Goal: Information Seeking & Learning: Learn about a topic

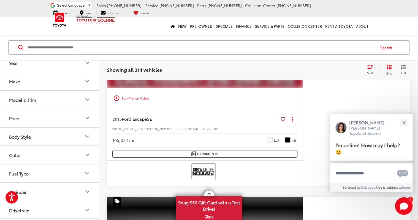
scroll to position [925, 0]
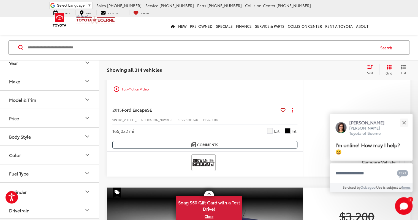
click at [86, 80] on icon "Make" at bounding box center [87, 81] width 3 height 2
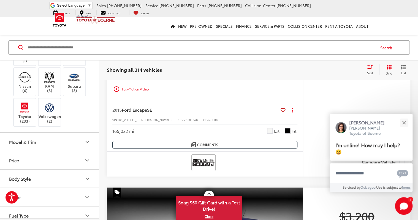
scroll to position [176, 0]
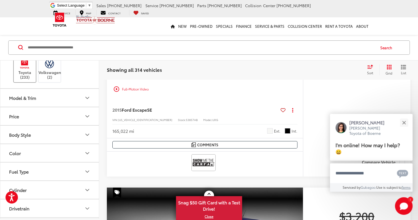
click at [18, 70] on img at bounding box center [24, 63] width 15 height 13
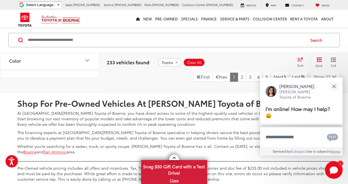
scroll to position [2360, 0]
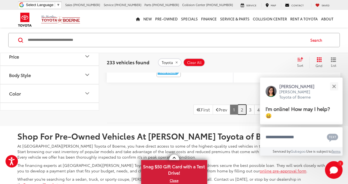
click at [238, 114] on link "2" at bounding box center [242, 109] width 9 height 10
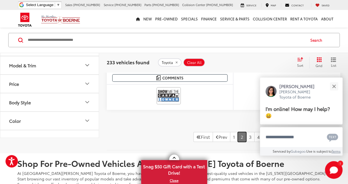
scroll to position [2375, 0]
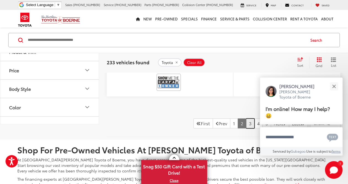
click at [246, 122] on link "3" at bounding box center [250, 123] width 9 height 10
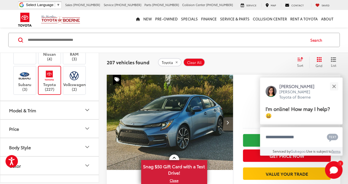
scroll to position [1788, 0]
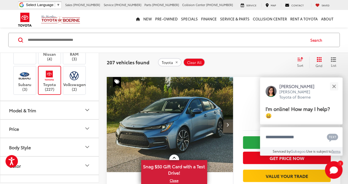
click at [184, 121] on img "2021 Toyota Corolla LE 0" at bounding box center [170, 124] width 127 height 95
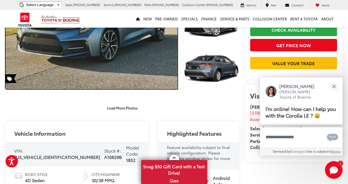
scroll to position [128, 0]
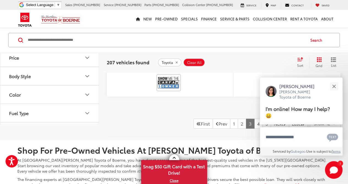
scroll to position [2358, 0]
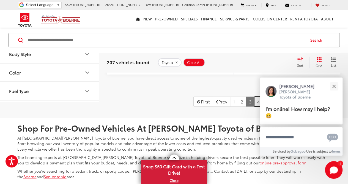
click at [254, 106] on link "4" at bounding box center [258, 101] width 9 height 10
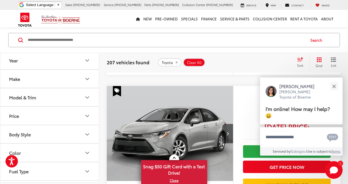
click at [252, 109] on div "play_circle_outline Full-Motion Video 2023 Toyota Corolla LE Copy Link Share Pr…" at bounding box center [224, 84] width 234 height 2356
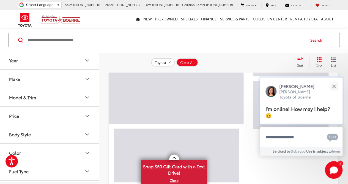
scroll to position [26, 0]
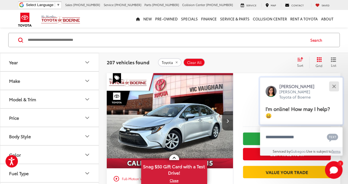
click at [334, 86] on div "Close" at bounding box center [334, 86] width 4 height 4
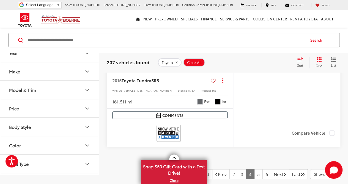
scroll to position [2393, 0]
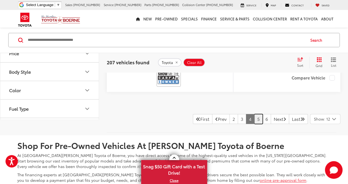
click at [254, 114] on link "5" at bounding box center [258, 119] width 9 height 10
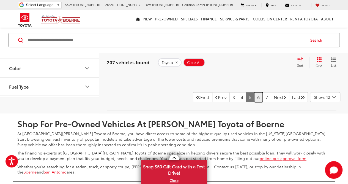
scroll to position [2393, 0]
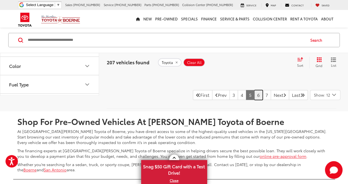
click at [254, 90] on link "6" at bounding box center [258, 95] width 9 height 10
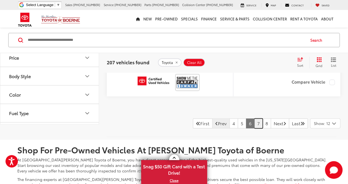
scroll to position [2467, 0]
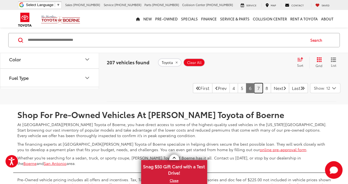
click at [254, 83] on link "7" at bounding box center [258, 88] width 9 height 10
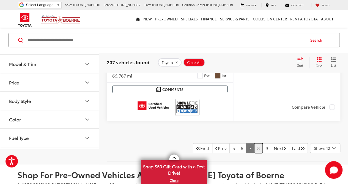
scroll to position [2356, 0]
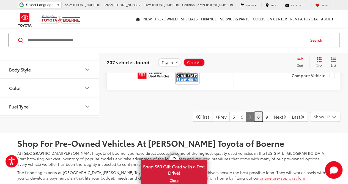
click at [254, 115] on link "8" at bounding box center [258, 116] width 9 height 10
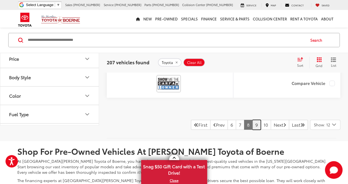
scroll to position [2430, 0]
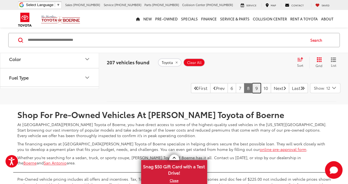
click at [252, 85] on link "9" at bounding box center [256, 88] width 9 height 10
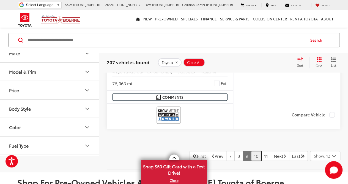
scroll to position [2375, 0]
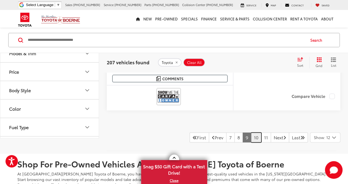
click at [251, 132] on link "10" at bounding box center [256, 137] width 10 height 10
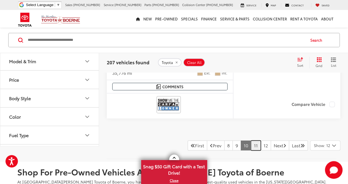
scroll to position [2393, 0]
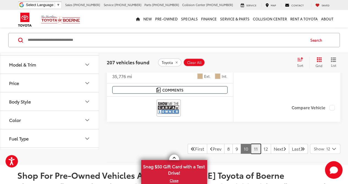
click at [251, 145] on link "11" at bounding box center [256, 148] width 10 height 10
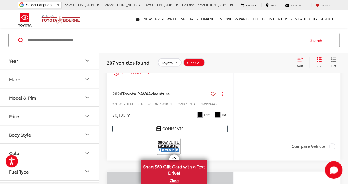
scroll to position [1586, 0]
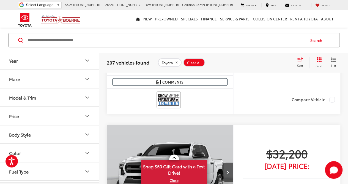
click at [87, 61] on icon "Year" at bounding box center [87, 60] width 3 height 2
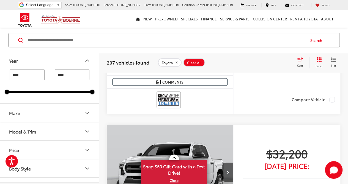
click at [88, 112] on icon "Make" at bounding box center [87, 112] width 7 height 7
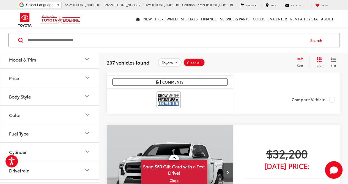
scroll to position [257, 0]
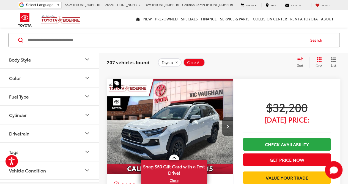
type input "****"
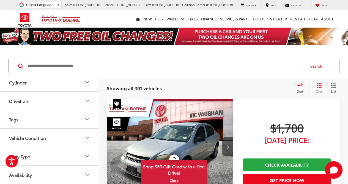
scroll to position [330, 0]
click at [89, 12] on icon "Price" at bounding box center [87, 8] width 7 height 7
